Goal: Book appointment/travel/reservation

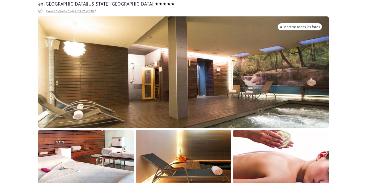
scroll to position [0, 3]
click at [218, 88] on div at bounding box center [183, 71] width 290 height 111
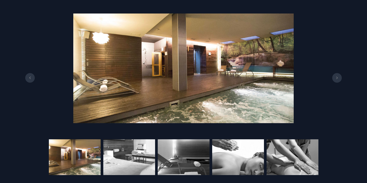
click at [335, 79] on button at bounding box center [337, 78] width 10 height 10
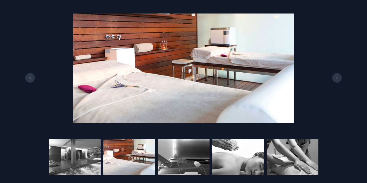
click at [335, 79] on button at bounding box center [337, 78] width 10 height 10
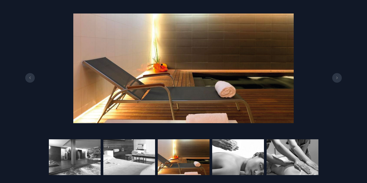
click at [335, 79] on button at bounding box center [337, 78] width 10 height 10
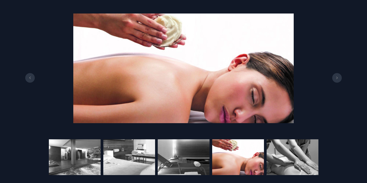
click at [335, 79] on button at bounding box center [337, 78] width 10 height 10
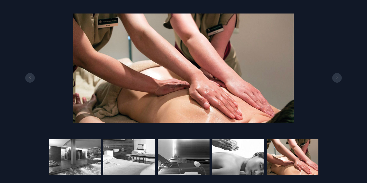
click at [335, 79] on button at bounding box center [337, 78] width 10 height 10
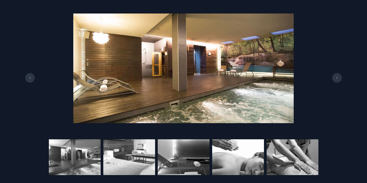
click at [335, 79] on button at bounding box center [337, 78] width 10 height 10
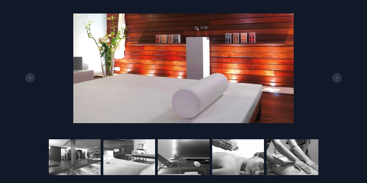
click at [335, 79] on button at bounding box center [337, 78] width 10 height 10
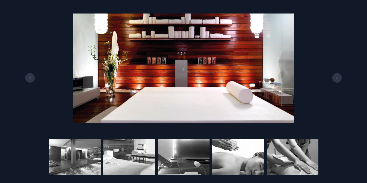
click at [335, 79] on button at bounding box center [337, 78] width 10 height 10
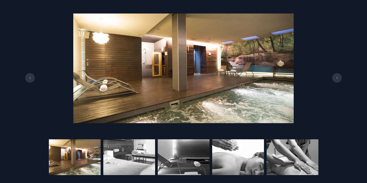
click at [335, 79] on button at bounding box center [337, 78] width 10 height 10
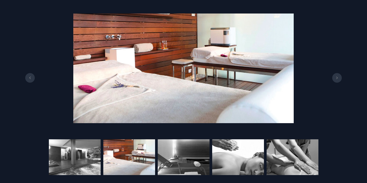
click at [335, 79] on button at bounding box center [337, 78] width 10 height 10
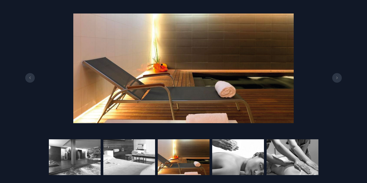
click at [335, 79] on button at bounding box center [337, 78] width 10 height 10
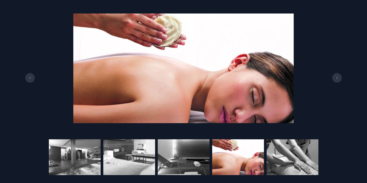
click at [335, 79] on button at bounding box center [337, 78] width 10 height 10
